Goal: Communication & Community: Answer question/provide support

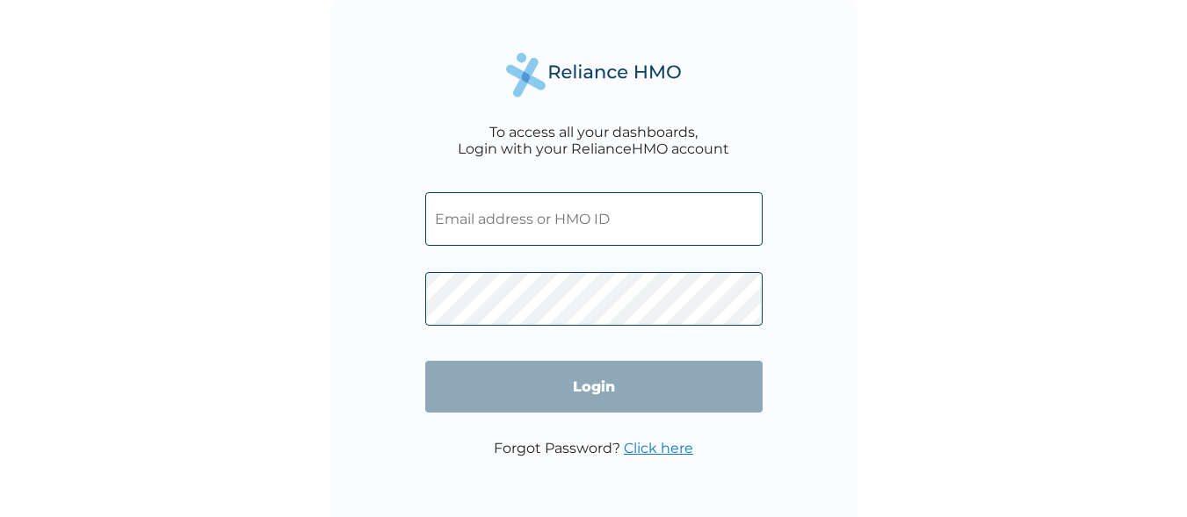
click at [469, 235] on input "text" at bounding box center [593, 219] width 337 height 54
click at [490, 220] on input "text" at bounding box center [593, 219] width 337 height 54
click at [499, 215] on input "text" at bounding box center [593, 219] width 337 height 54
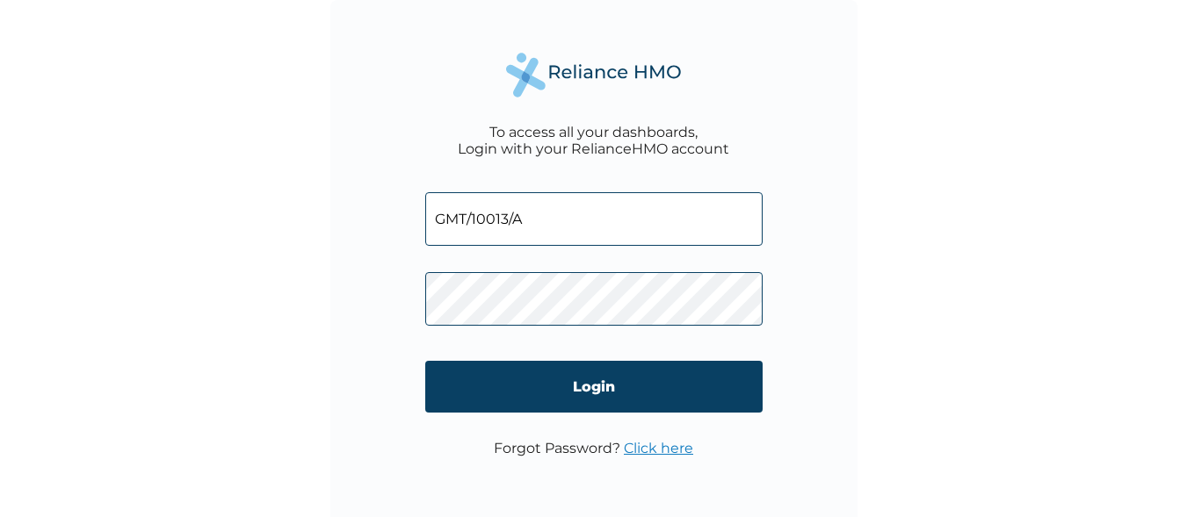
type input "GMT/10013/A"
click at [554, 391] on input "Login" at bounding box center [593, 387] width 337 height 52
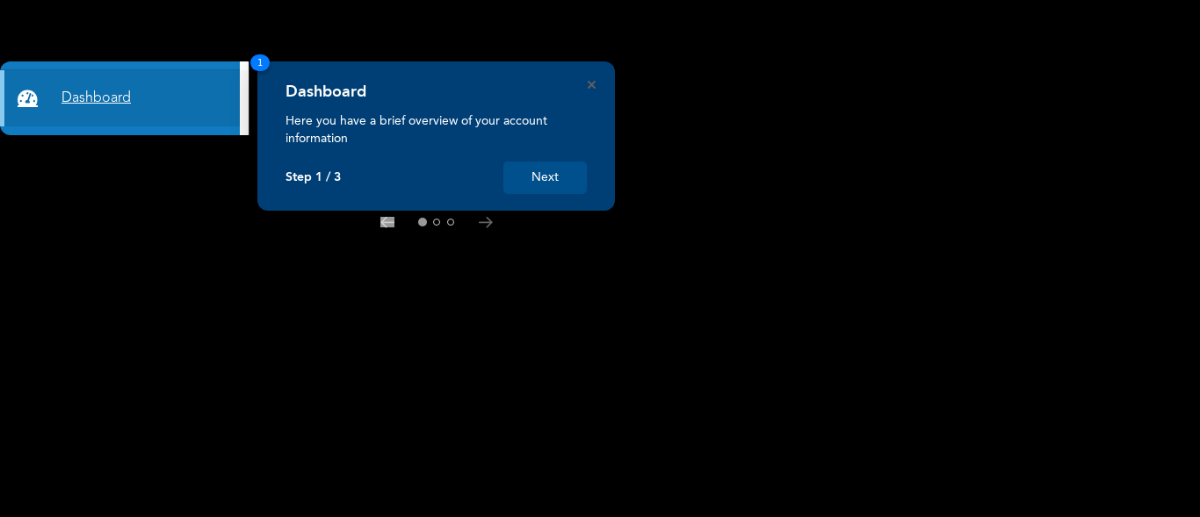
click at [169, 87] on link "Dashboard" at bounding box center [120, 98] width 240 height 56
click at [99, 97] on link "Dashboard" at bounding box center [120, 98] width 240 height 56
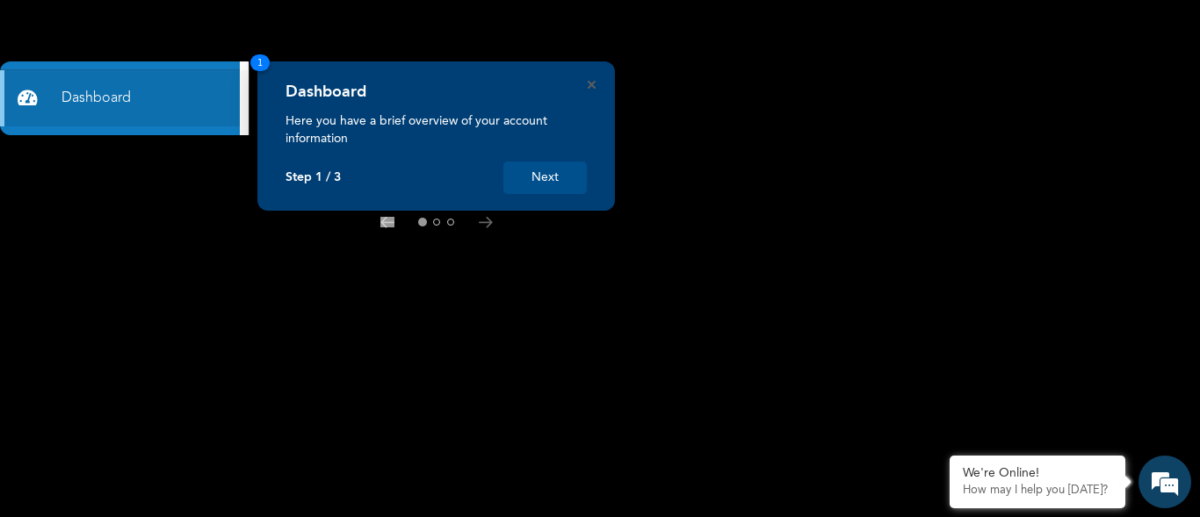
click at [553, 178] on button "Next" at bounding box center [544, 178] width 83 height 33
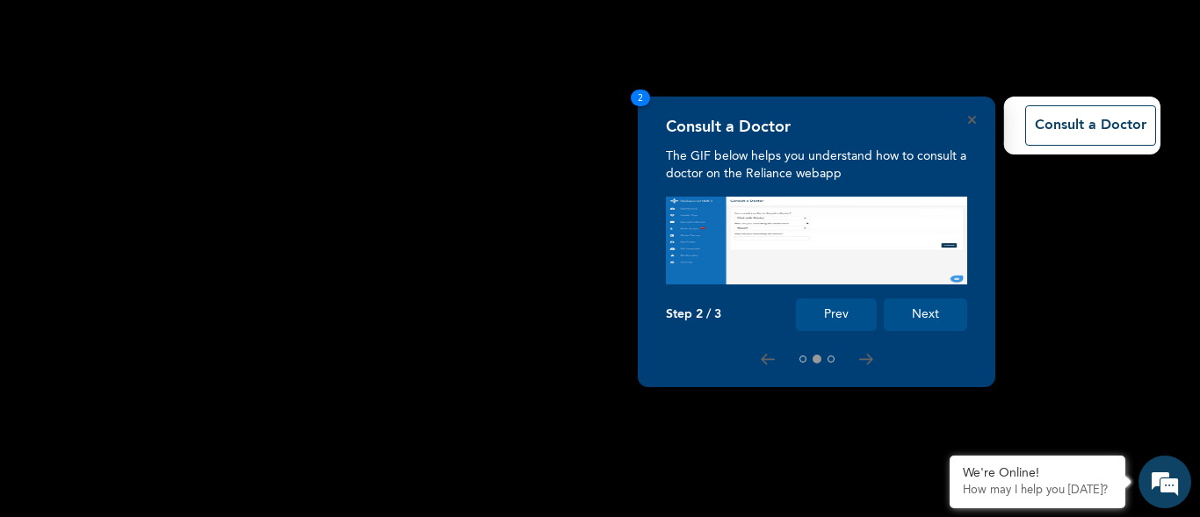
click at [844, 317] on button "Prev" at bounding box center [836, 315] width 81 height 33
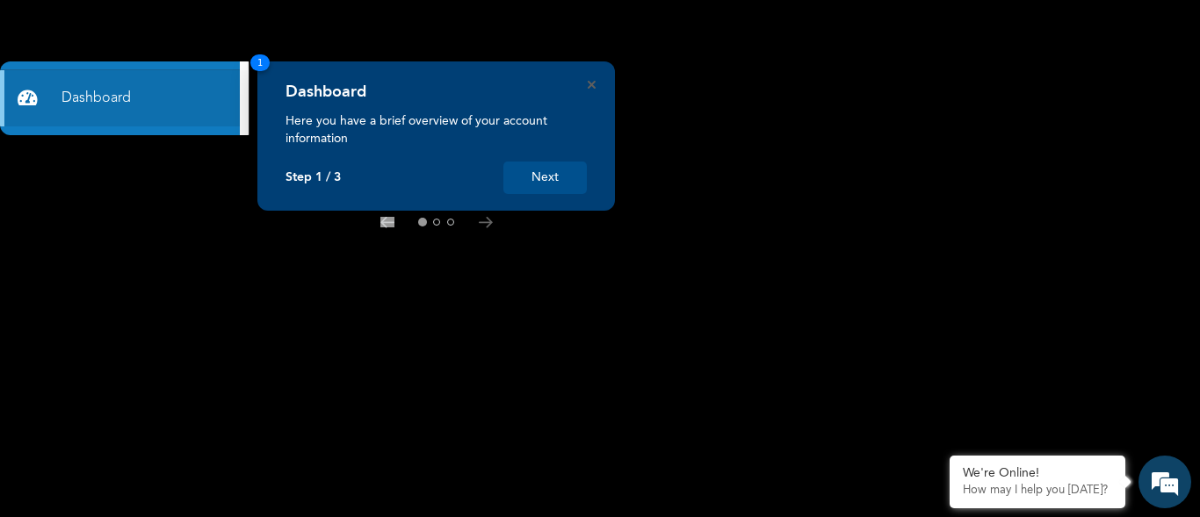
click at [546, 175] on button "Next" at bounding box center [544, 178] width 83 height 33
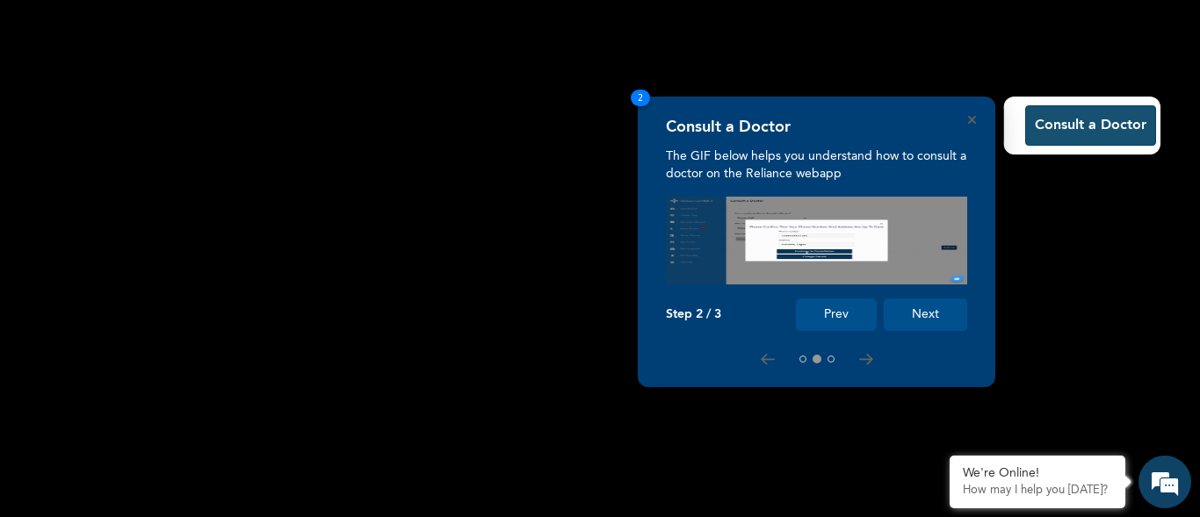
click at [1039, 125] on button "Consult a Doctor" at bounding box center [1090, 125] width 131 height 40
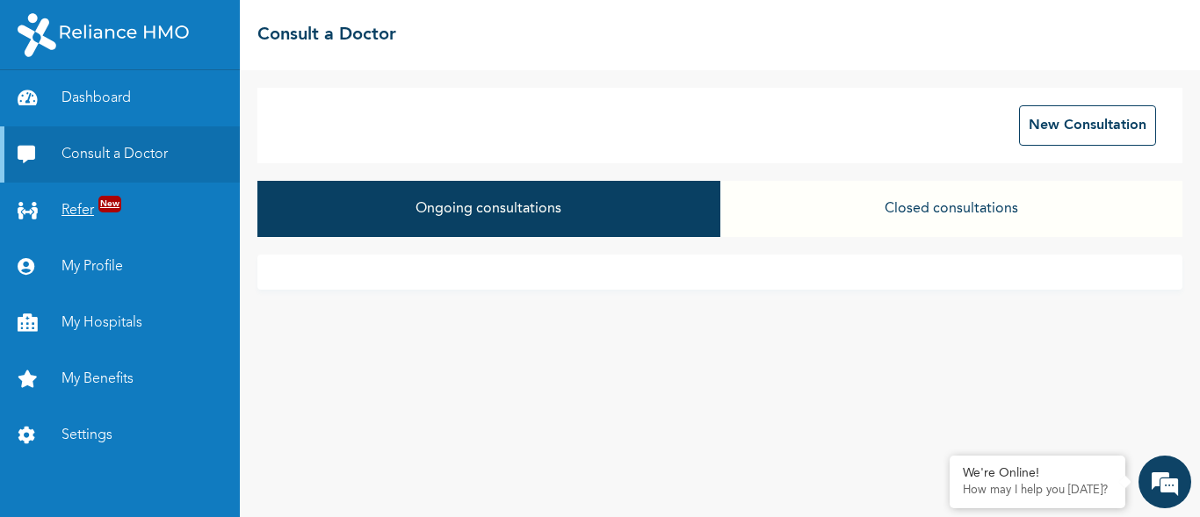
click at [105, 204] on span "New" at bounding box center [109, 204] width 23 height 17
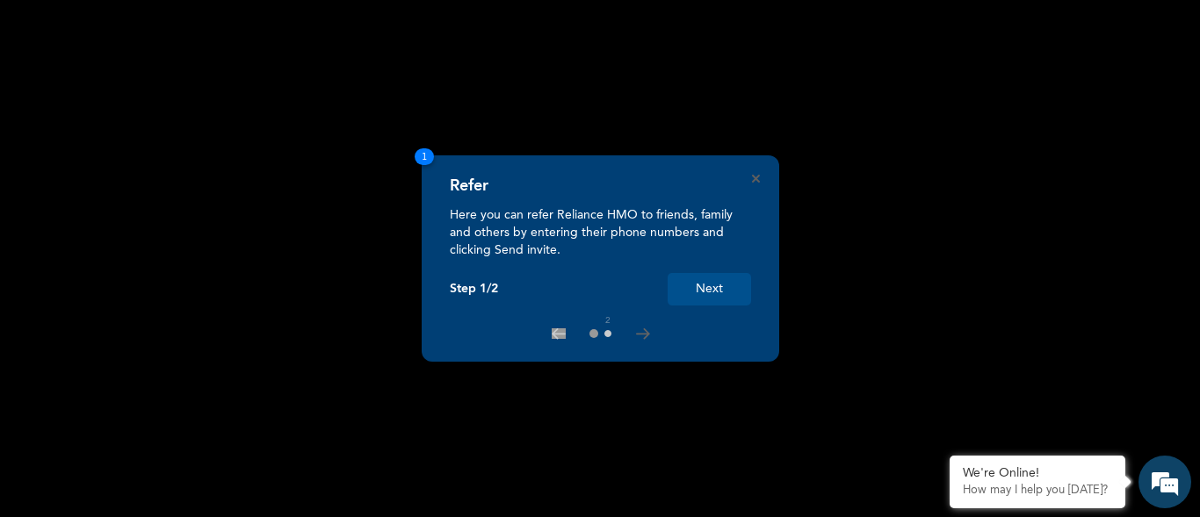
click at [607, 335] on button at bounding box center [607, 333] width 7 height 7
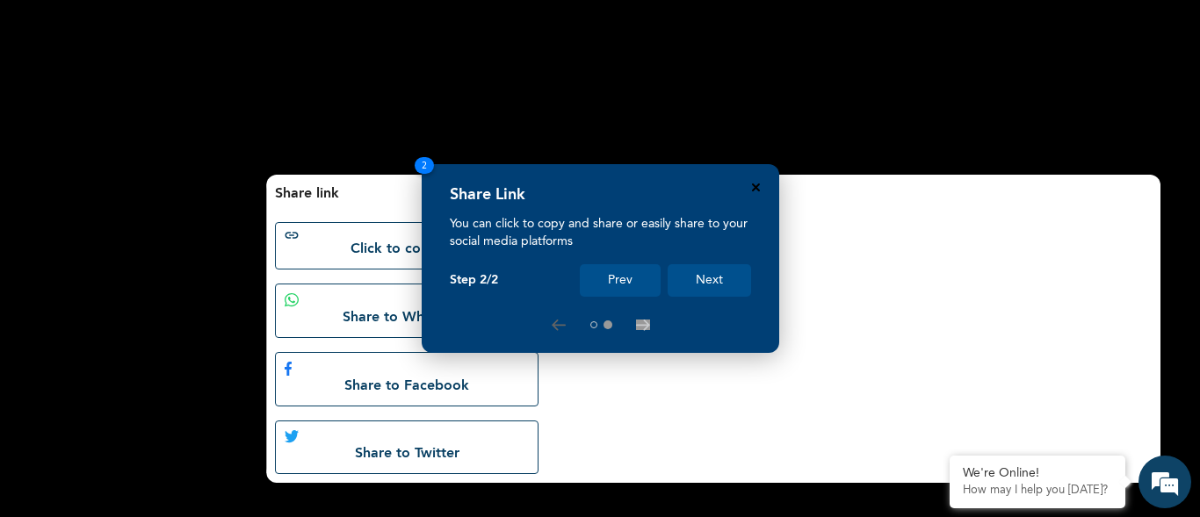
click at [757, 184] on icon "Close" at bounding box center [756, 188] width 8 height 8
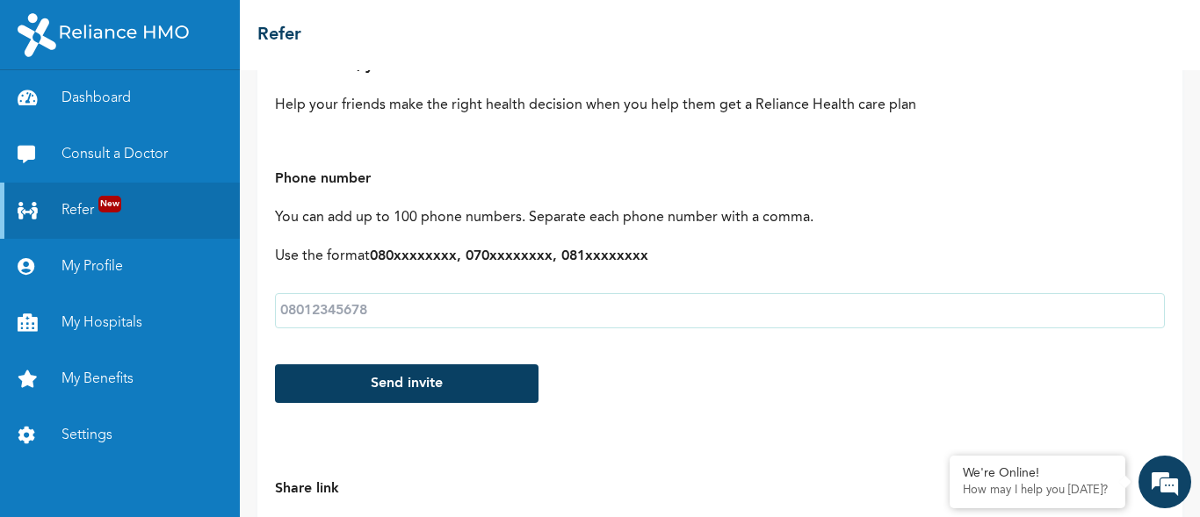
scroll to position [0, 0]
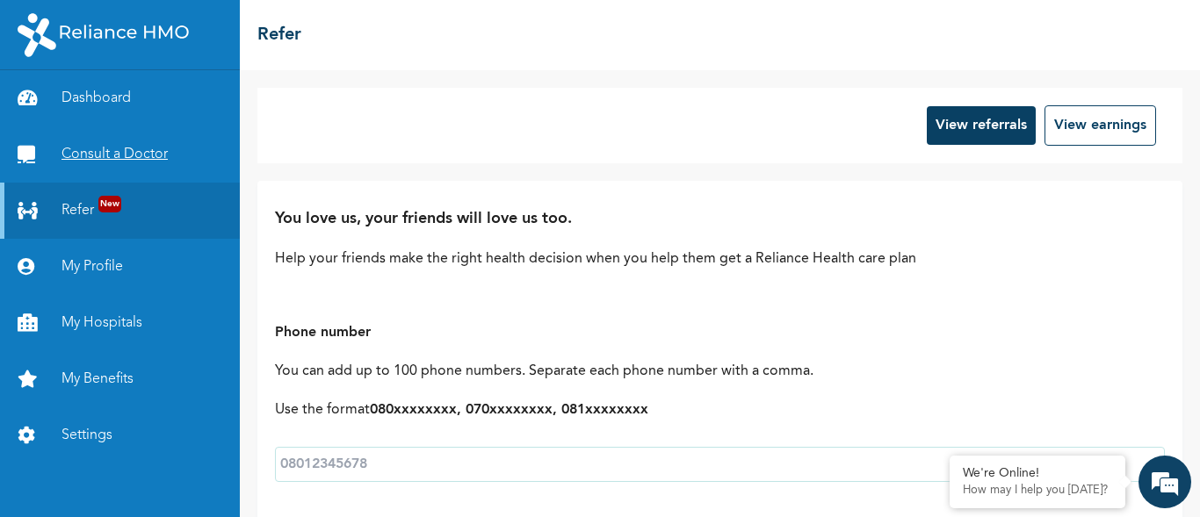
click at [101, 153] on link "Consult a Doctor" at bounding box center [120, 154] width 240 height 56
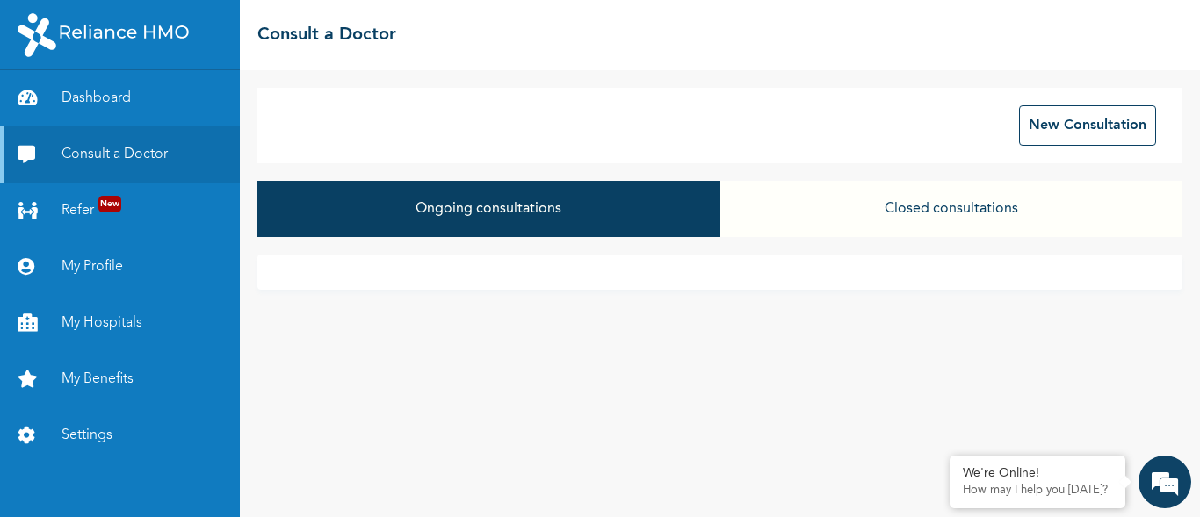
click at [459, 209] on button "Ongoing consultations" at bounding box center [488, 209] width 462 height 56
click at [450, 206] on button "Ongoing consultations" at bounding box center [488, 209] width 462 height 56
click at [505, 199] on button "Ongoing consultations" at bounding box center [488, 209] width 462 height 56
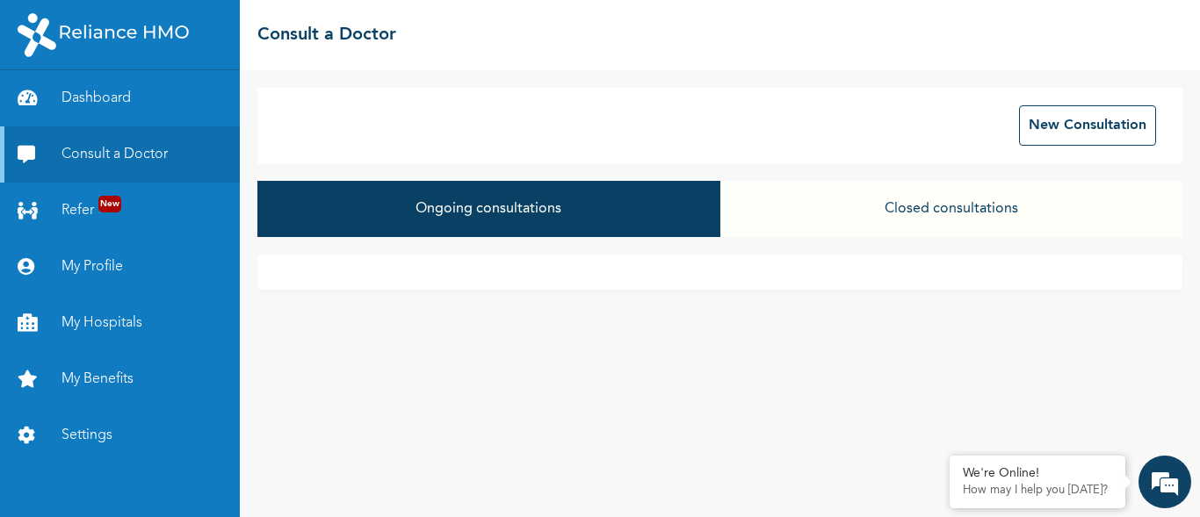
click at [509, 214] on button "Ongoing consultations" at bounding box center [488, 209] width 462 height 56
click at [959, 215] on button "Closed consultations" at bounding box center [951, 209] width 462 height 56
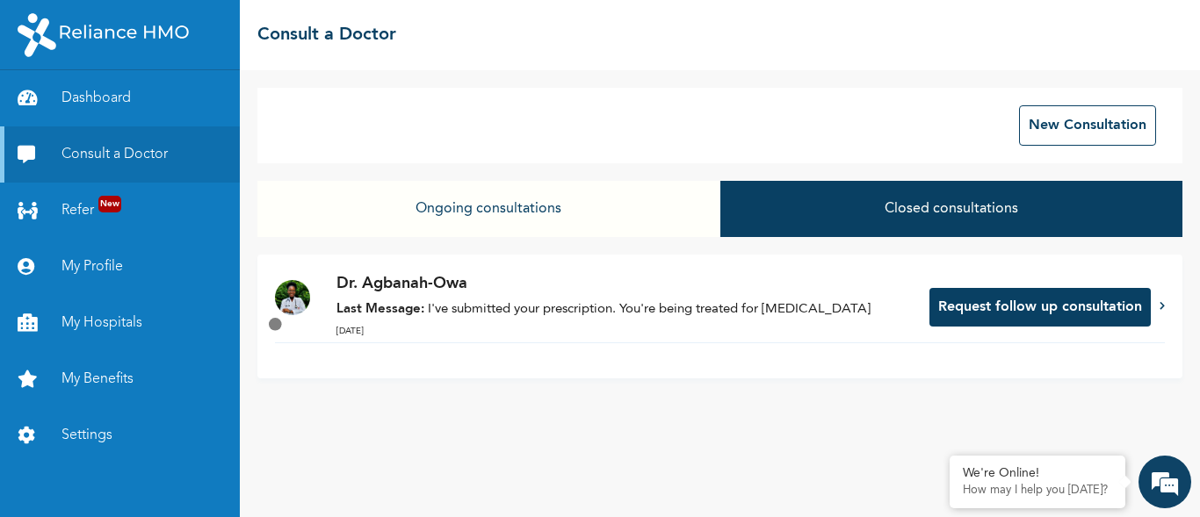
click at [1161, 300] on div at bounding box center [1162, 306] width 5 height 13
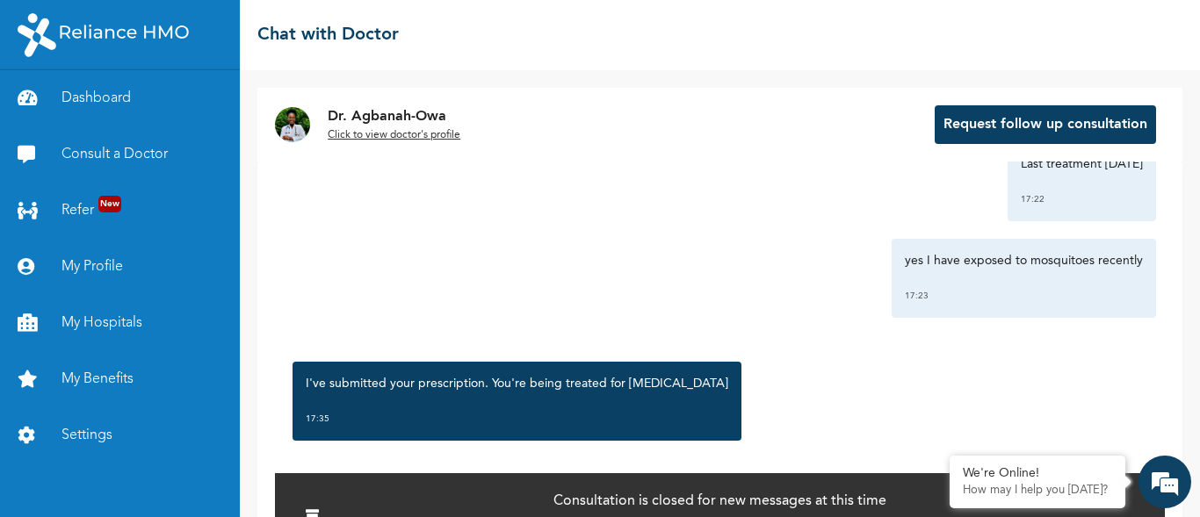
click at [1049, 118] on button "Request follow up consultation" at bounding box center [1045, 124] width 221 height 39
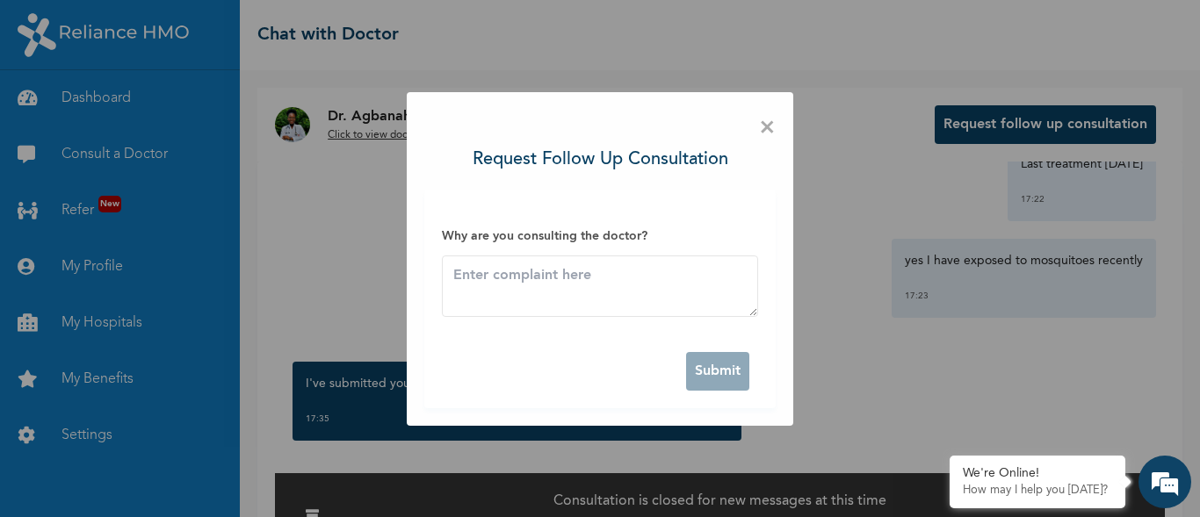
click at [777, 126] on div "× Request follow up consultation Why are you consulting the doctor? Submit" at bounding box center [600, 259] width 387 height 334
click at [766, 127] on span "×" at bounding box center [767, 128] width 17 height 37
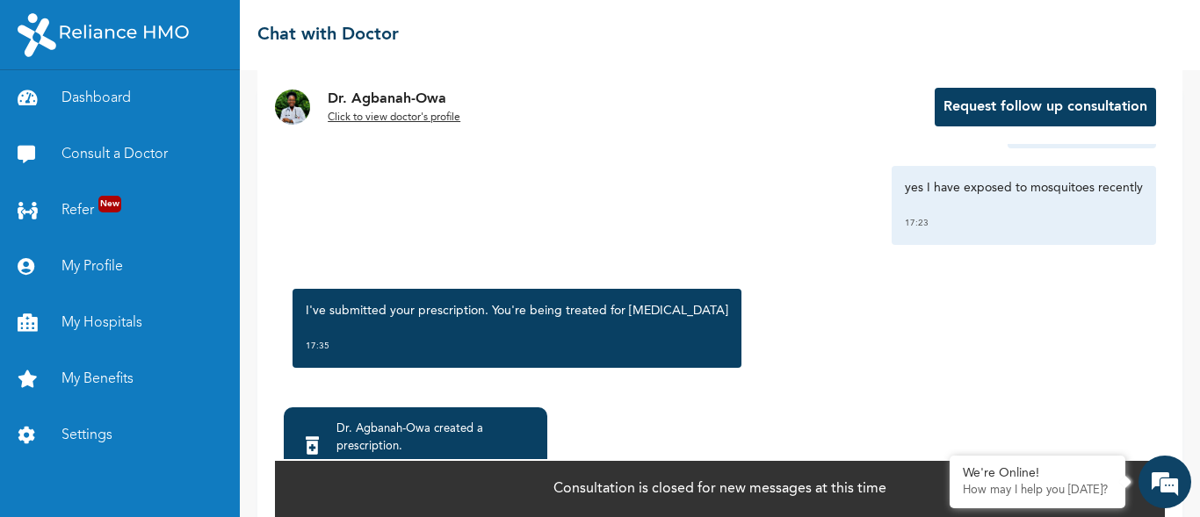
scroll to position [144, 0]
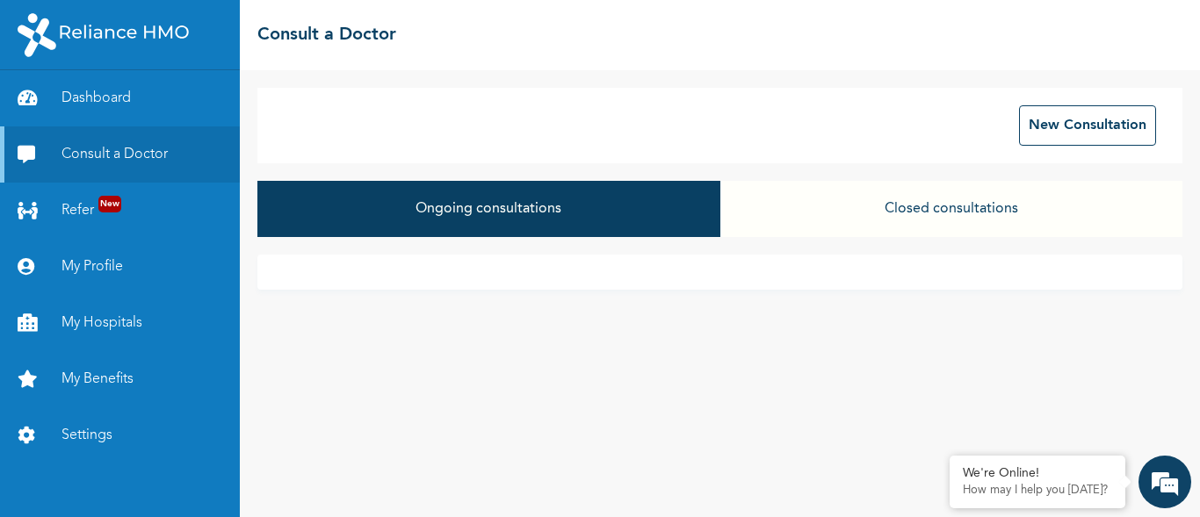
click at [921, 215] on button "Closed consultations" at bounding box center [951, 209] width 462 height 56
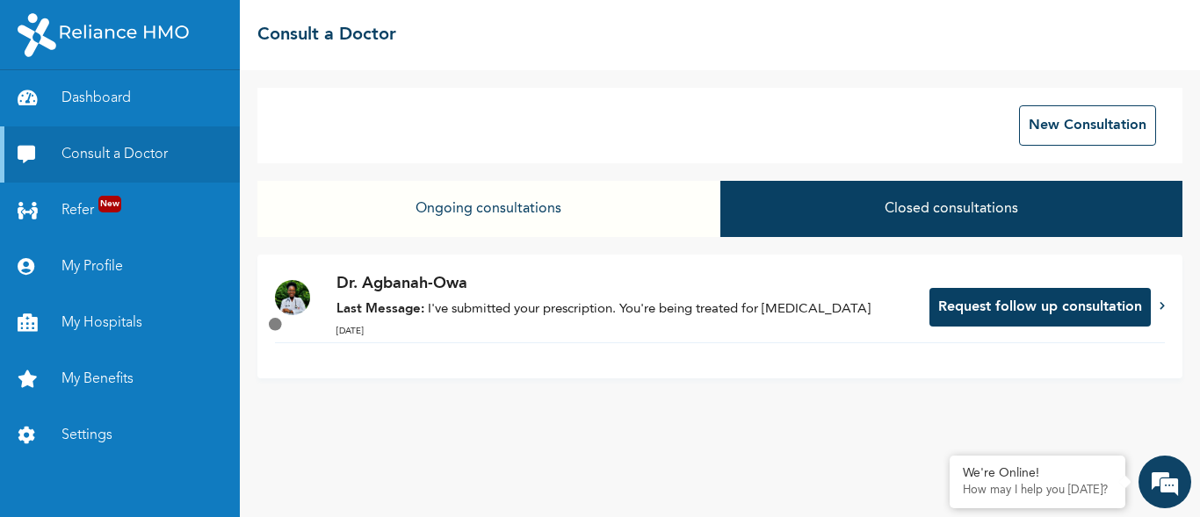
click at [1056, 304] on button "Request follow up consultation" at bounding box center [1039, 307] width 221 height 39
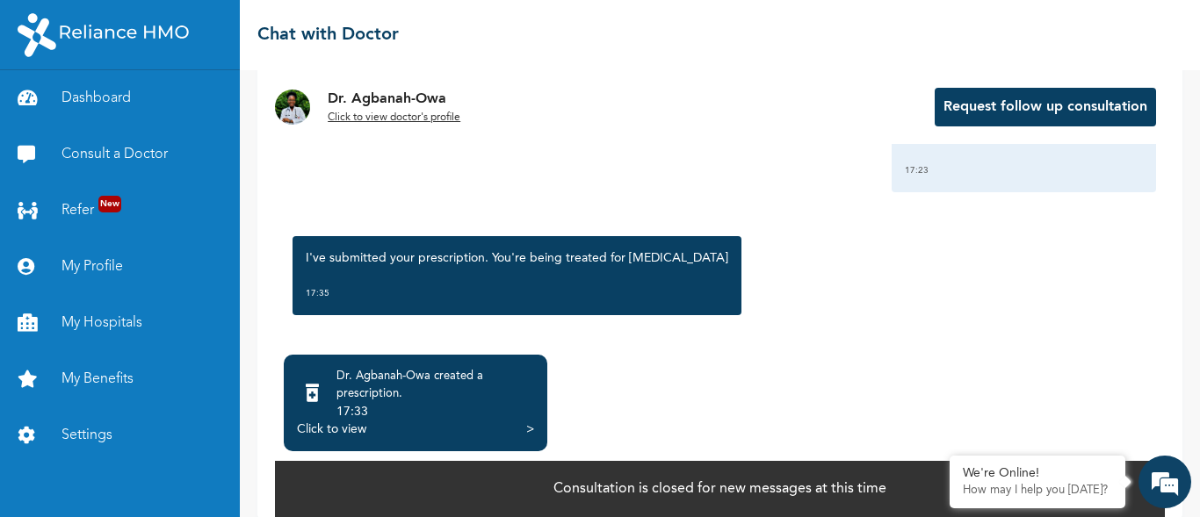
scroll to position [144, 0]
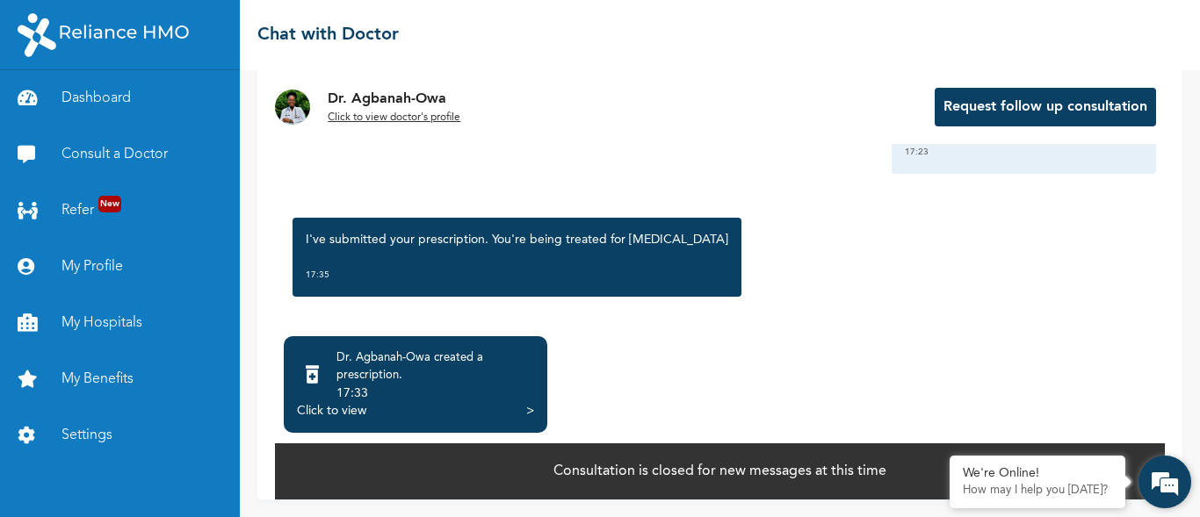
click at [1172, 480] on em at bounding box center [1164, 482] width 47 height 47
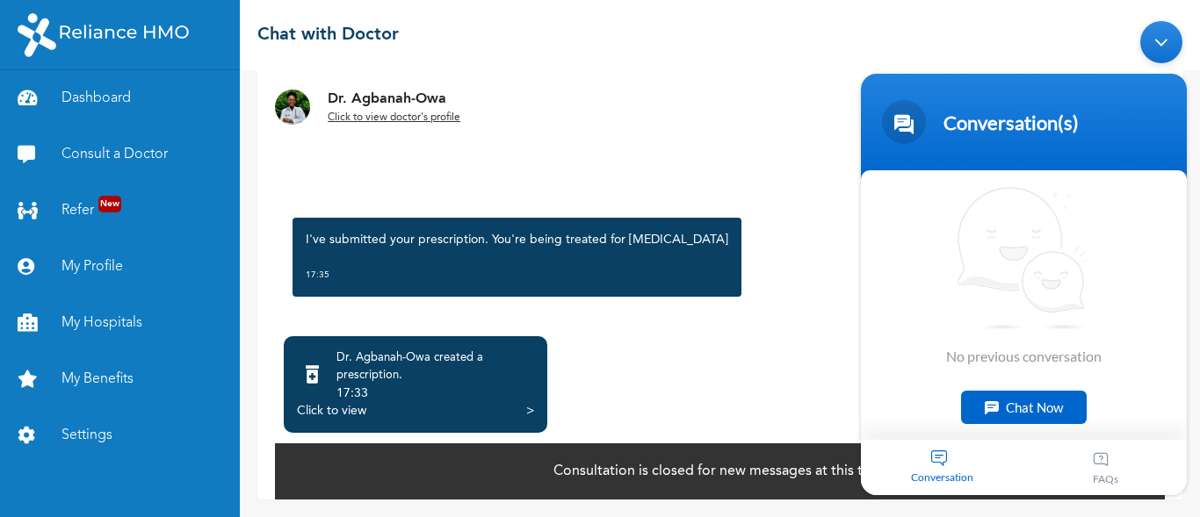
click at [773, 339] on div "Dr. Agbanah-Owa created a prescription . 17:33 Click to view >" at bounding box center [720, 384] width 890 height 97
click at [1039, 401] on div "Chat Now" at bounding box center [1024, 407] width 126 height 33
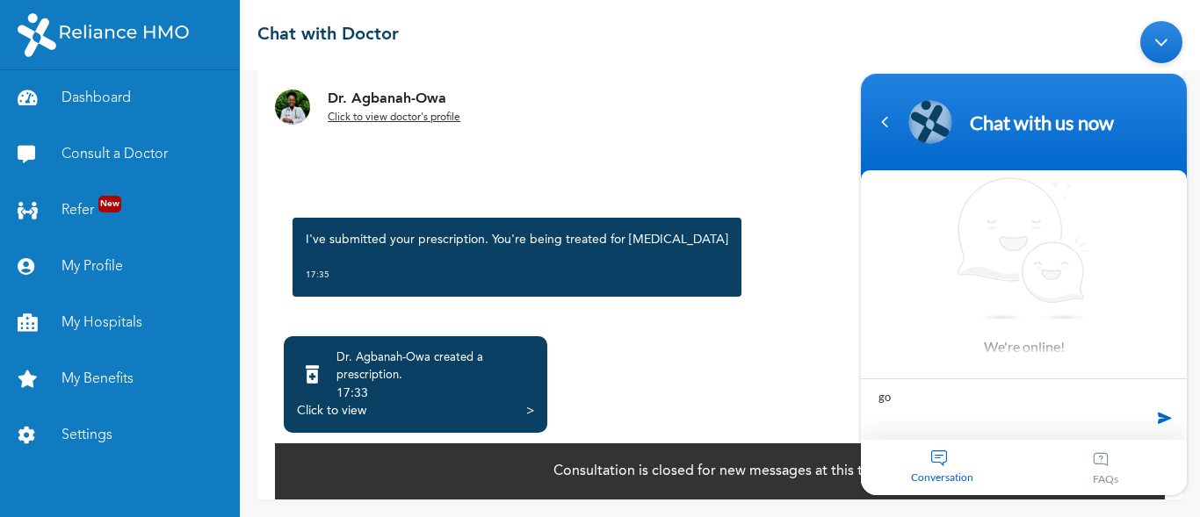
type textarea "g"
type textarea "Good day"
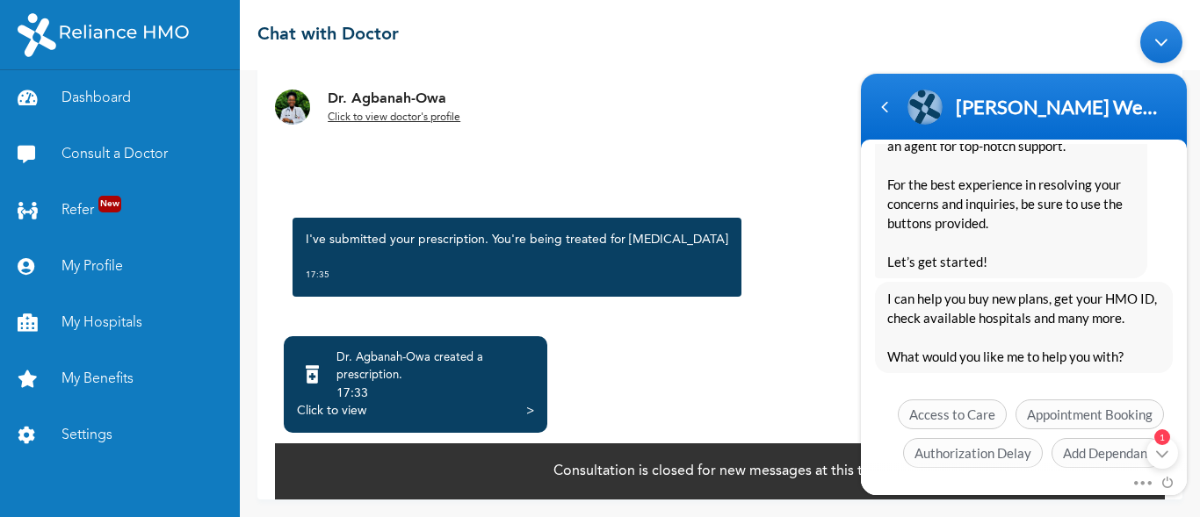
scroll to position [474, 0]
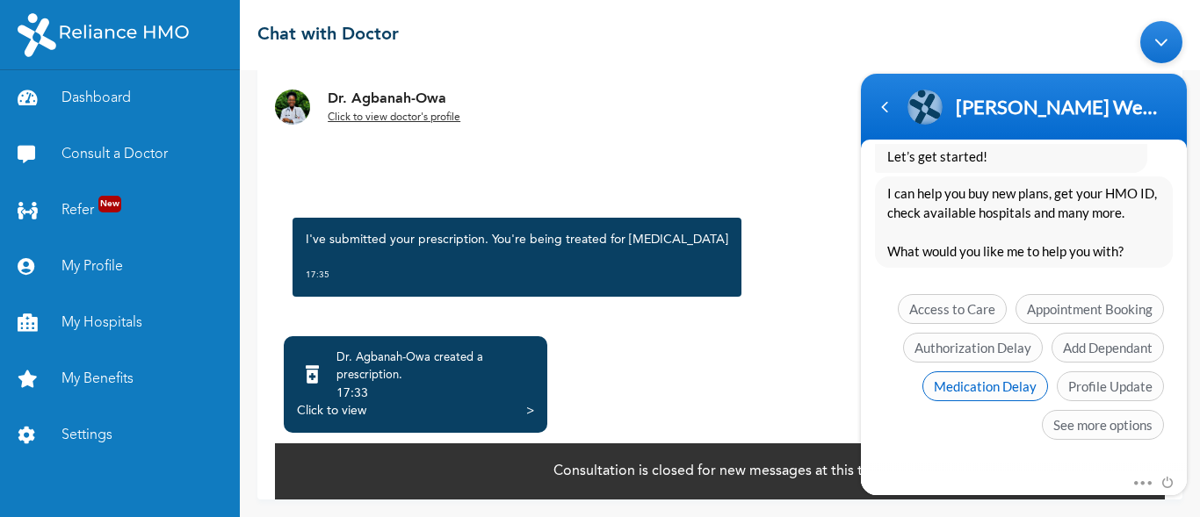
click at [965, 386] on span "Medication Delay" at bounding box center [985, 387] width 126 height 30
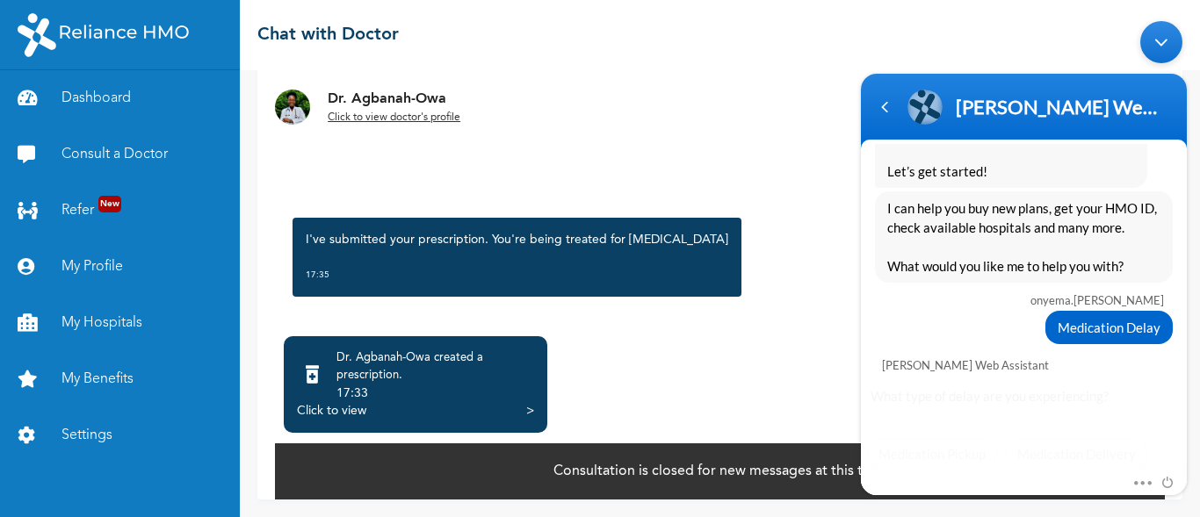
scroll to position [488, 0]
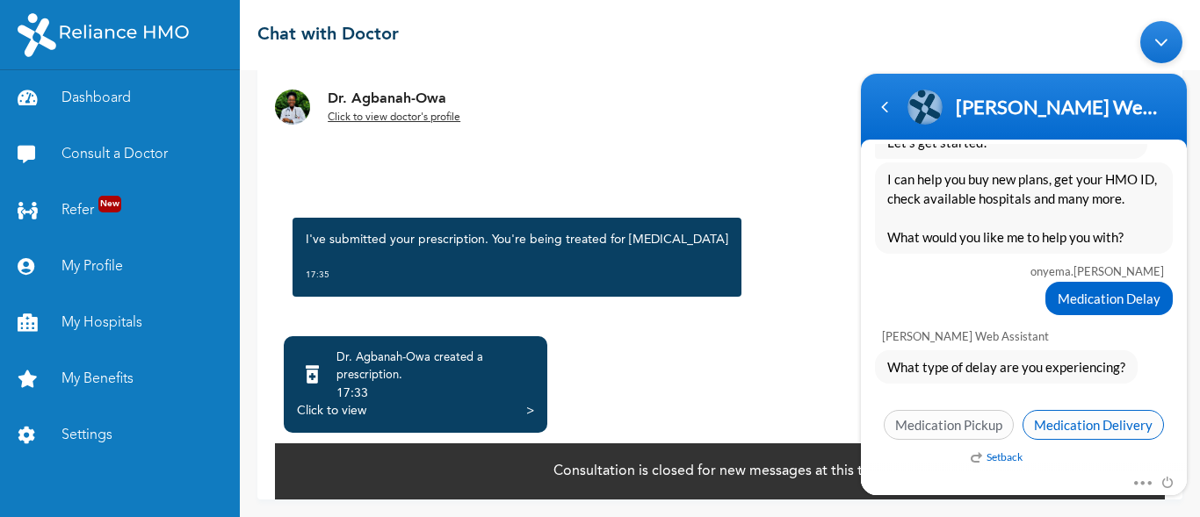
click at [1088, 427] on span "Medication Delivery" at bounding box center [1093, 425] width 141 height 30
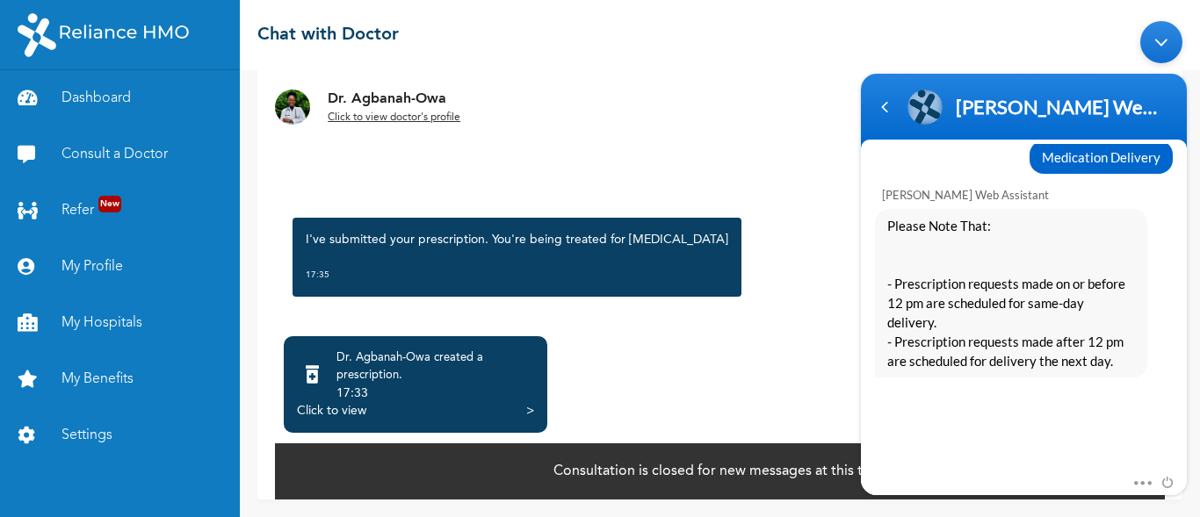
scroll to position [829, 0]
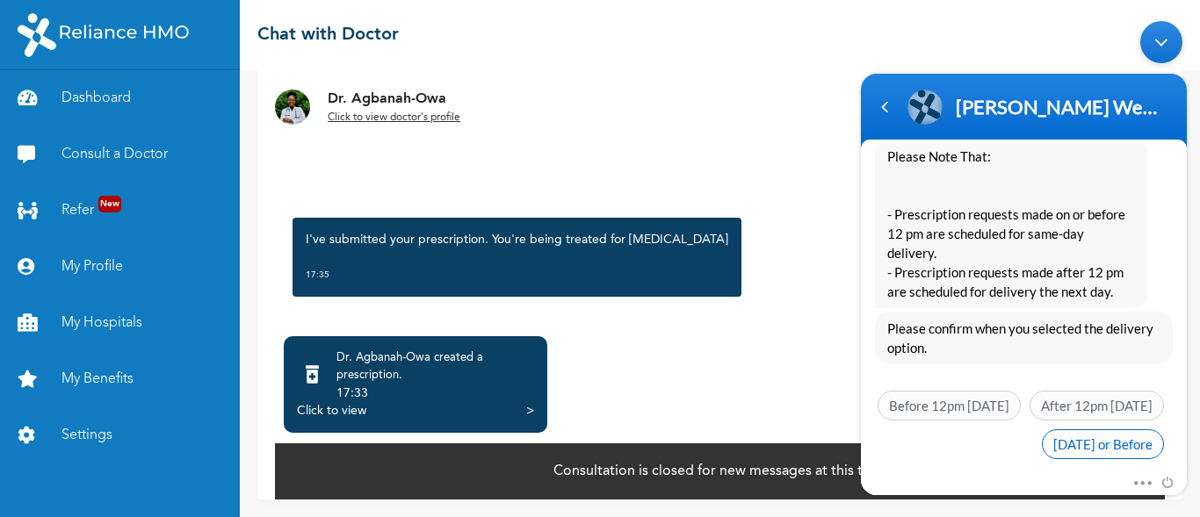
click at [1084, 430] on span "[DATE] or Before" at bounding box center [1103, 445] width 122 height 30
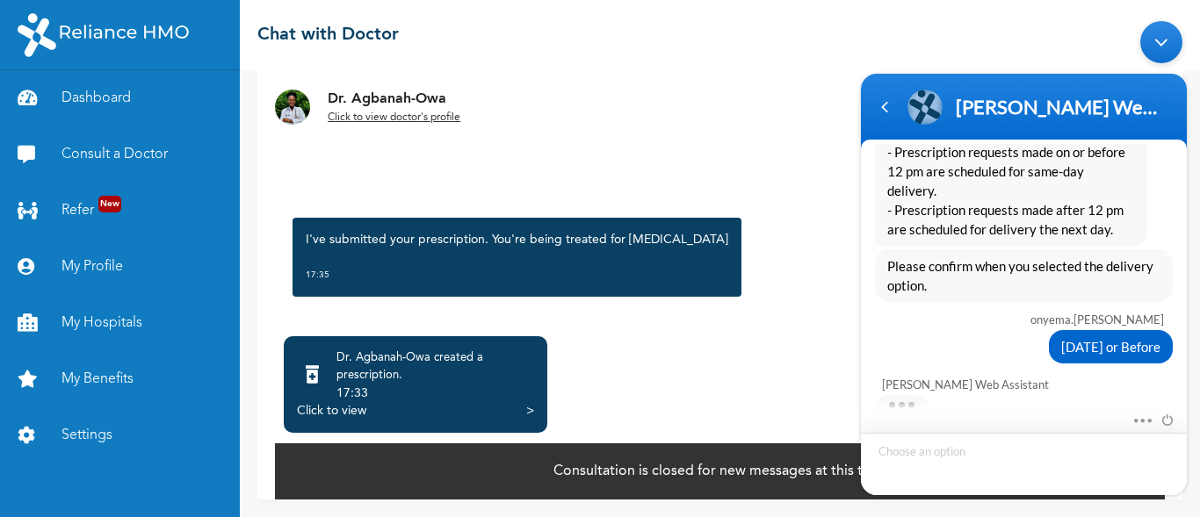
scroll to position [995, 0]
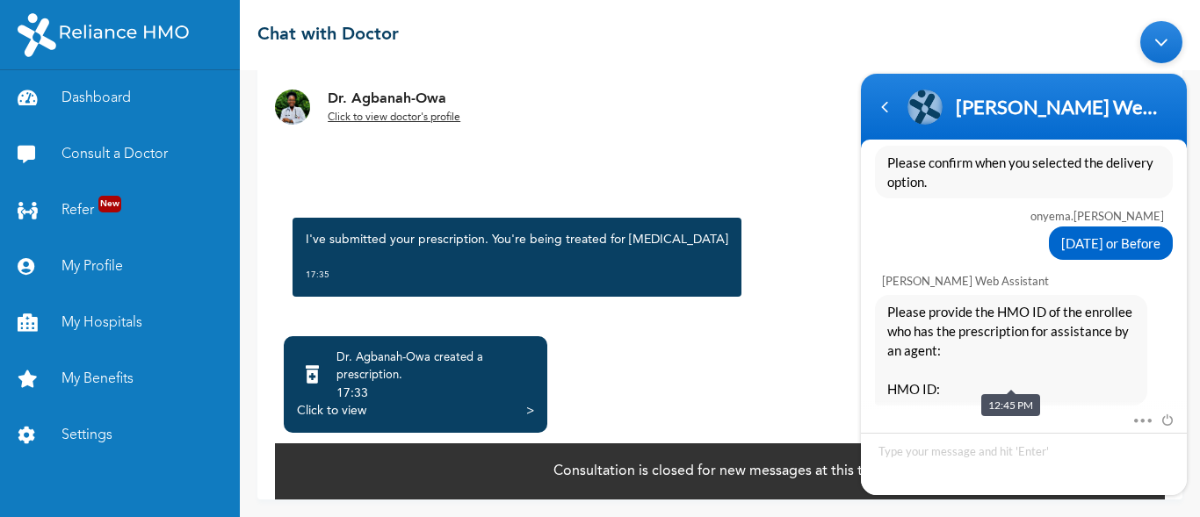
click at [980, 371] on span "Please provide the HMO ID of the enrollee who has the prescription for assistan…" at bounding box center [1011, 350] width 248 height 97
click at [971, 368] on span "Please provide the HMO ID of the enrollee who has the prescription for assistan…" at bounding box center [1011, 350] width 248 height 97
click at [971, 365] on span "Please provide the HMO ID of the enrollee who has the prescription for assistan…" at bounding box center [1011, 350] width 248 height 97
click at [962, 369] on span "Please provide the HMO ID of the enrollee who has the prescription for assistan…" at bounding box center [1011, 350] width 248 height 97
click at [921, 452] on textarea "Type your message and hit 'Enter'" at bounding box center [1024, 464] width 326 height 62
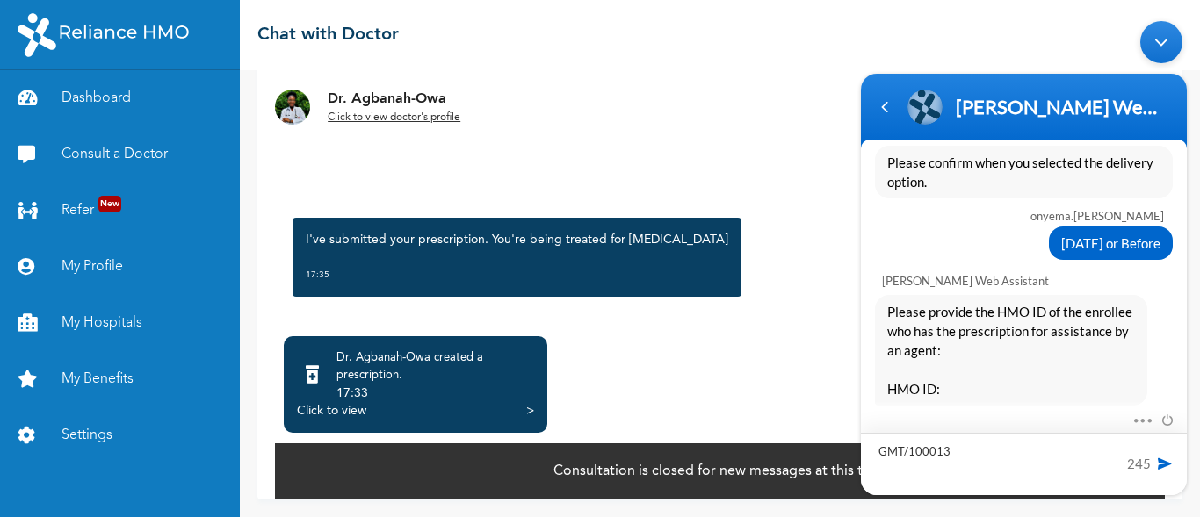
click at [954, 451] on textarea "GMT/100013" at bounding box center [1024, 464] width 326 height 62
click at [932, 448] on textarea "GMT/100013" at bounding box center [1024, 464] width 326 height 62
click at [947, 451] on textarea "GMT/10013" at bounding box center [1024, 464] width 326 height 62
type textarea "GMT/10013/A"
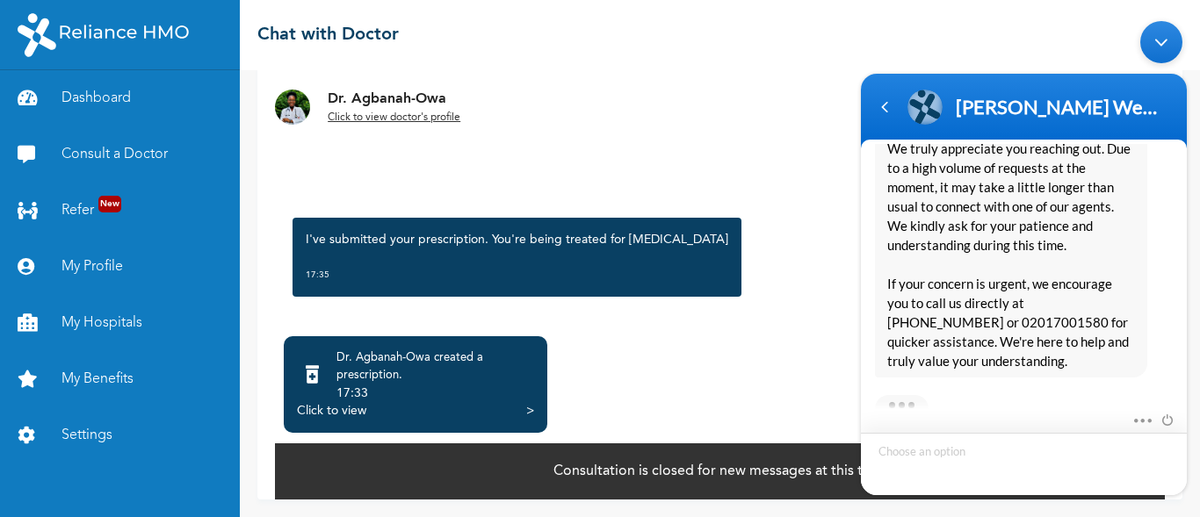
scroll to position [1459, 0]
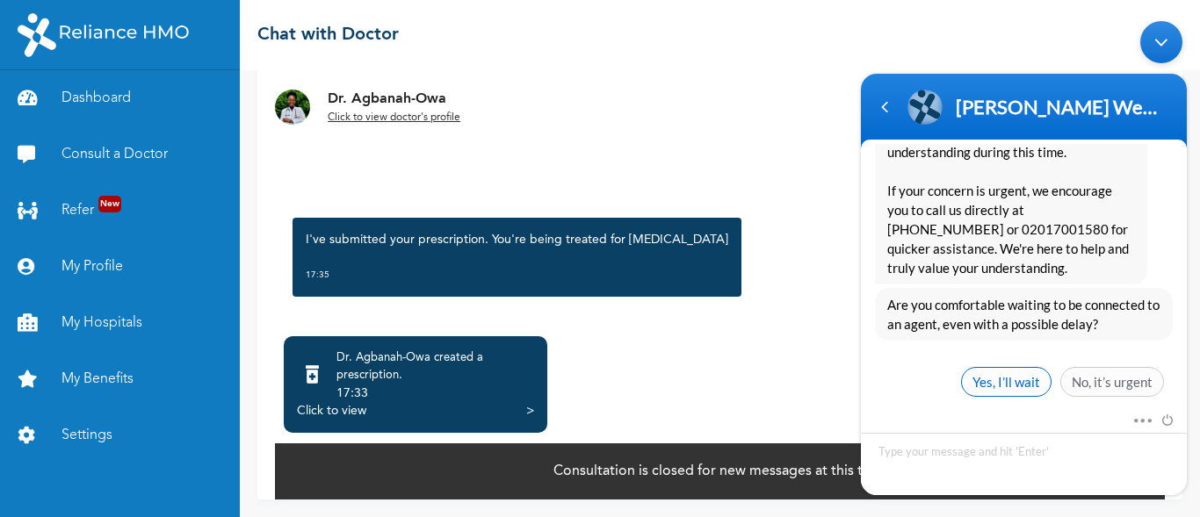
click at [972, 367] on span "Yes, I’ll wait" at bounding box center [1006, 382] width 90 height 30
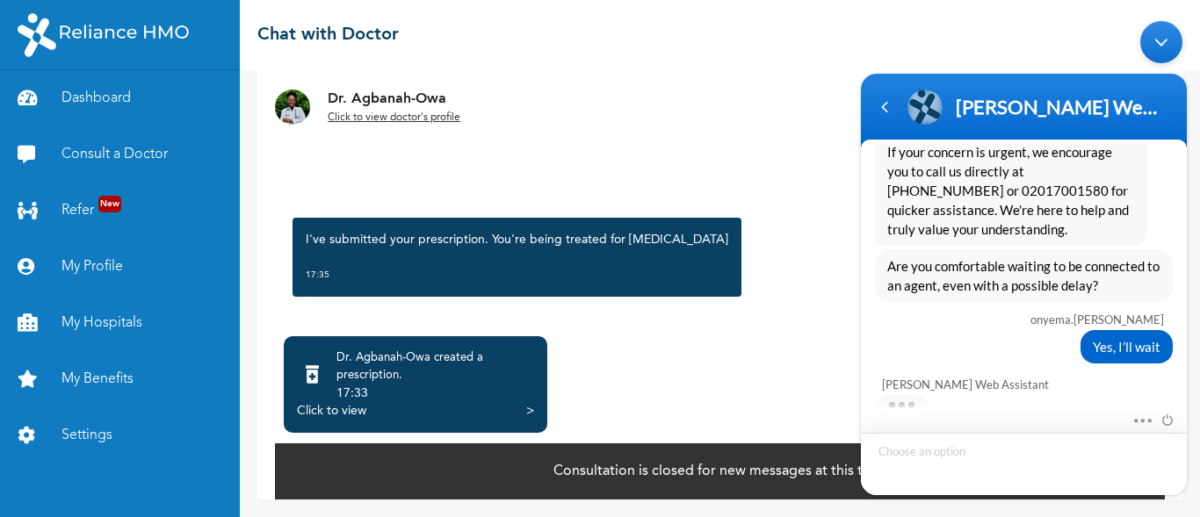
scroll to position [1588, 0]
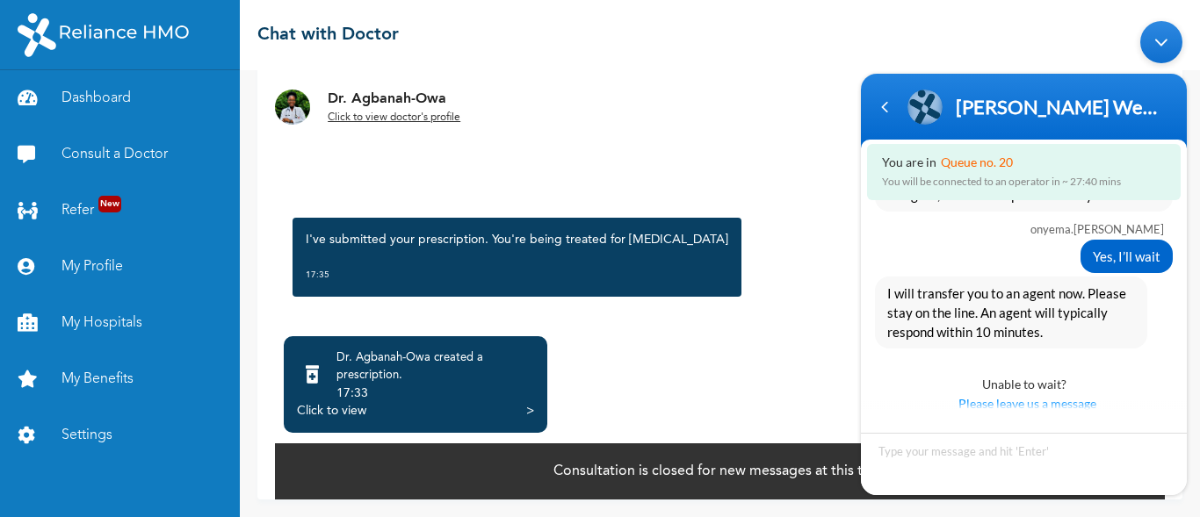
click at [340, 408] on div "Click to view" at bounding box center [331, 411] width 69 height 18
click at [362, 118] on u "Click to view doctor's profile" at bounding box center [394, 117] width 133 height 11
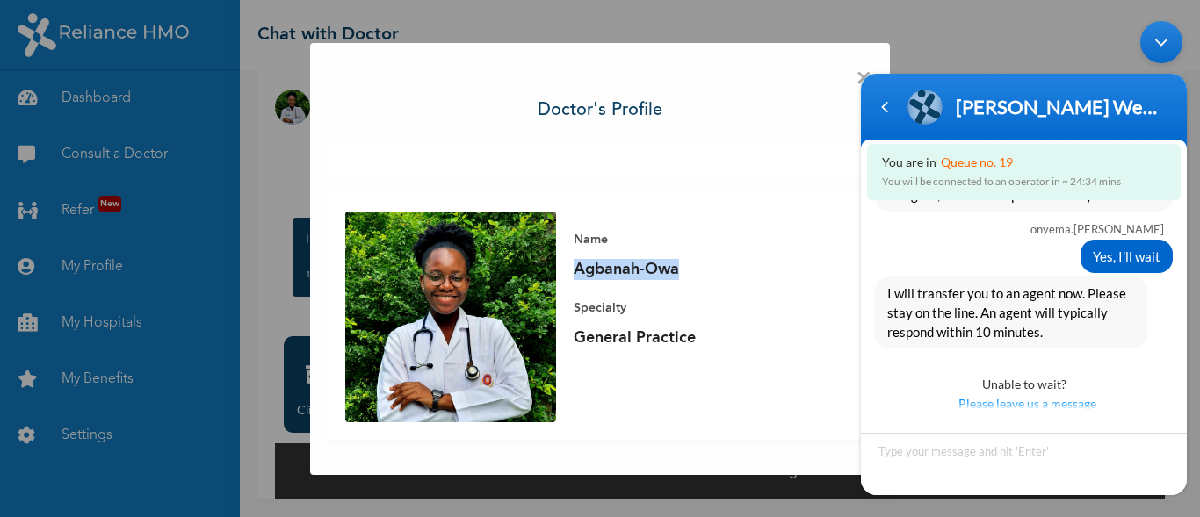
drag, startPoint x: 685, startPoint y: 271, endPoint x: 570, endPoint y: 269, distance: 115.1
click at [570, 269] on div "Name [PERSON_NAME] Specialty General Practice" at bounding box center [705, 289] width 299 height 155
copy p "Agbanah-Owa"
